Goal: Transaction & Acquisition: Purchase product/service

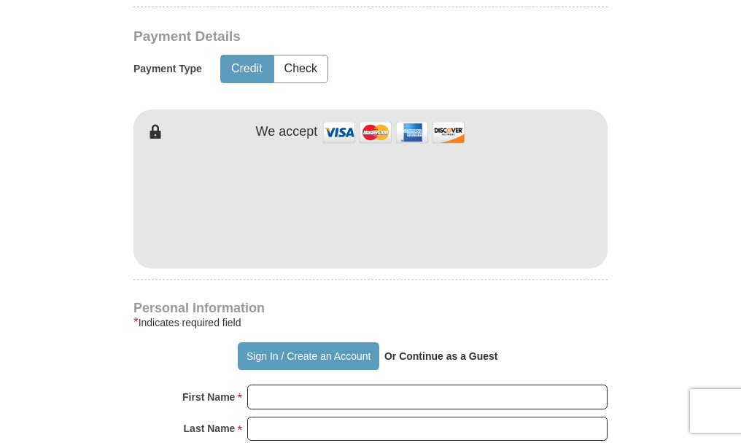
scroll to position [606, 0]
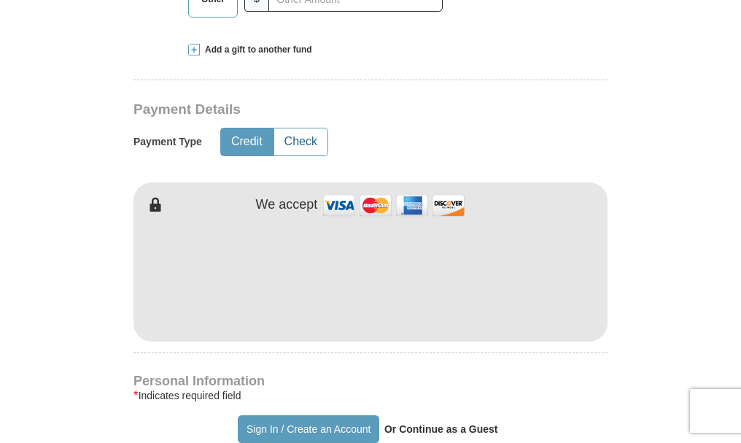
click at [301, 141] on button "Check" at bounding box center [300, 141] width 53 height 27
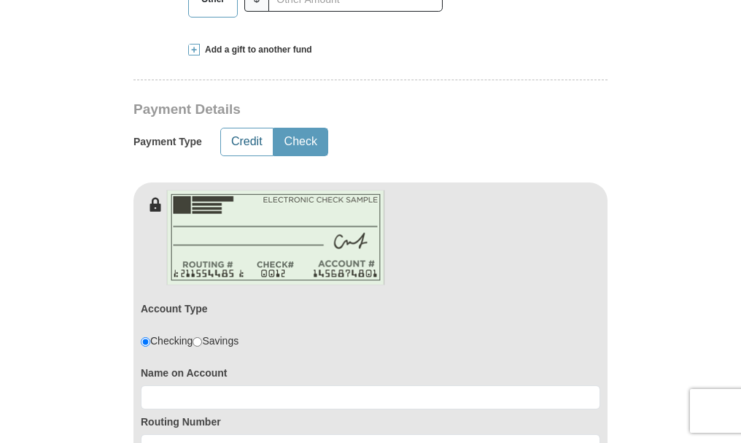
click at [254, 149] on button "Credit" at bounding box center [247, 141] width 52 height 27
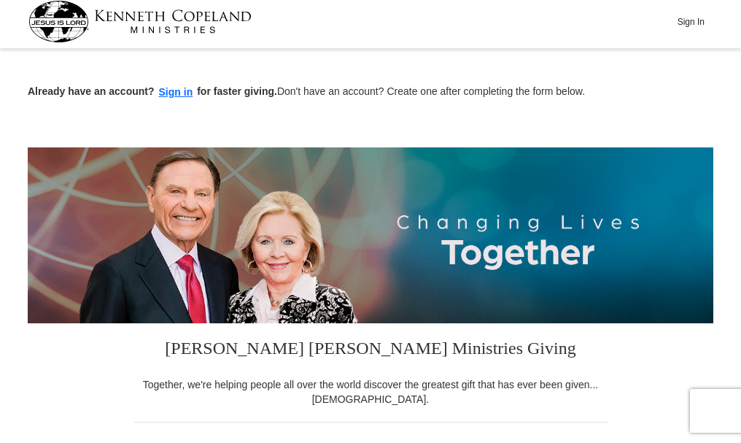
scroll to position [0, 0]
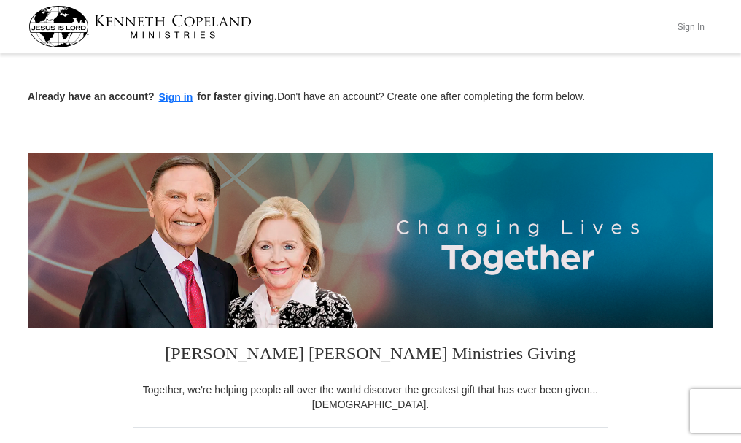
click at [685, 26] on button "Sign In" at bounding box center [691, 26] width 44 height 23
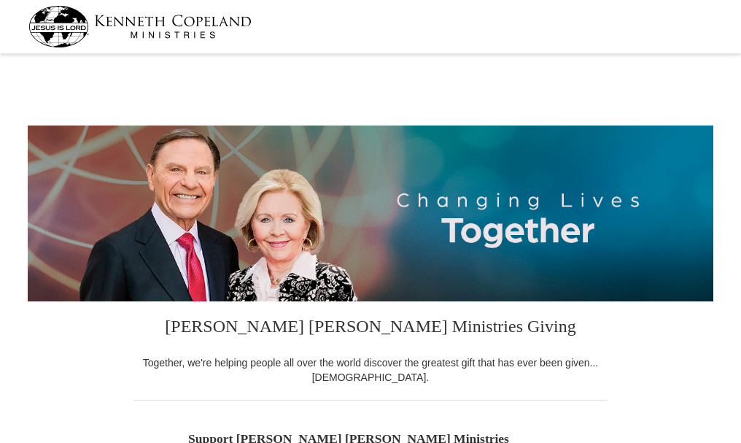
select select "CA"
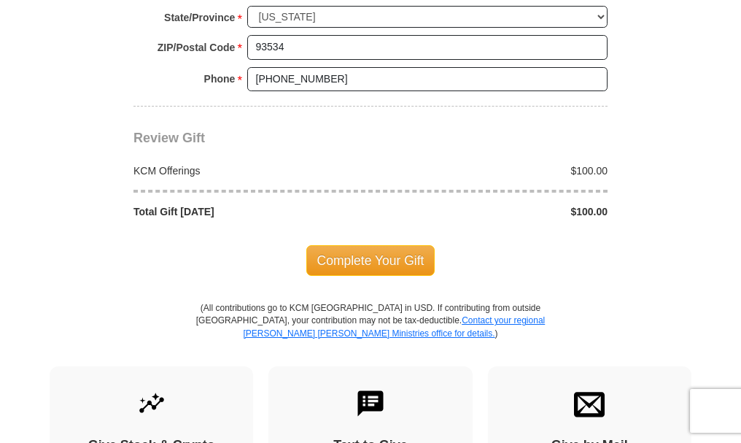
scroll to position [1239, 0]
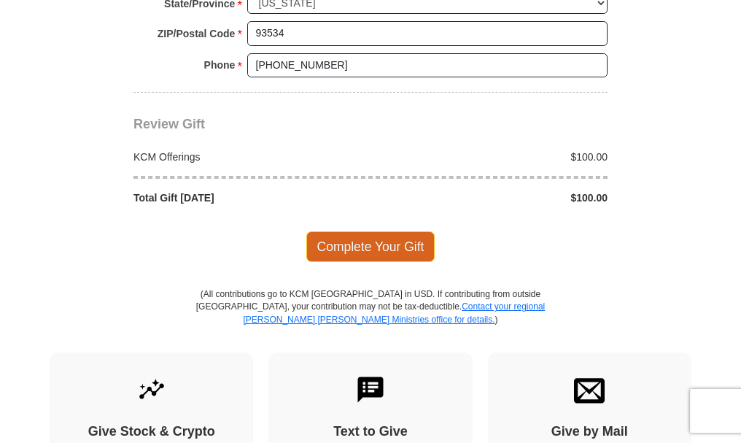
click at [370, 246] on span "Complete Your Gift" at bounding box center [370, 246] width 129 height 31
